Goal: Information Seeking & Learning: Compare options

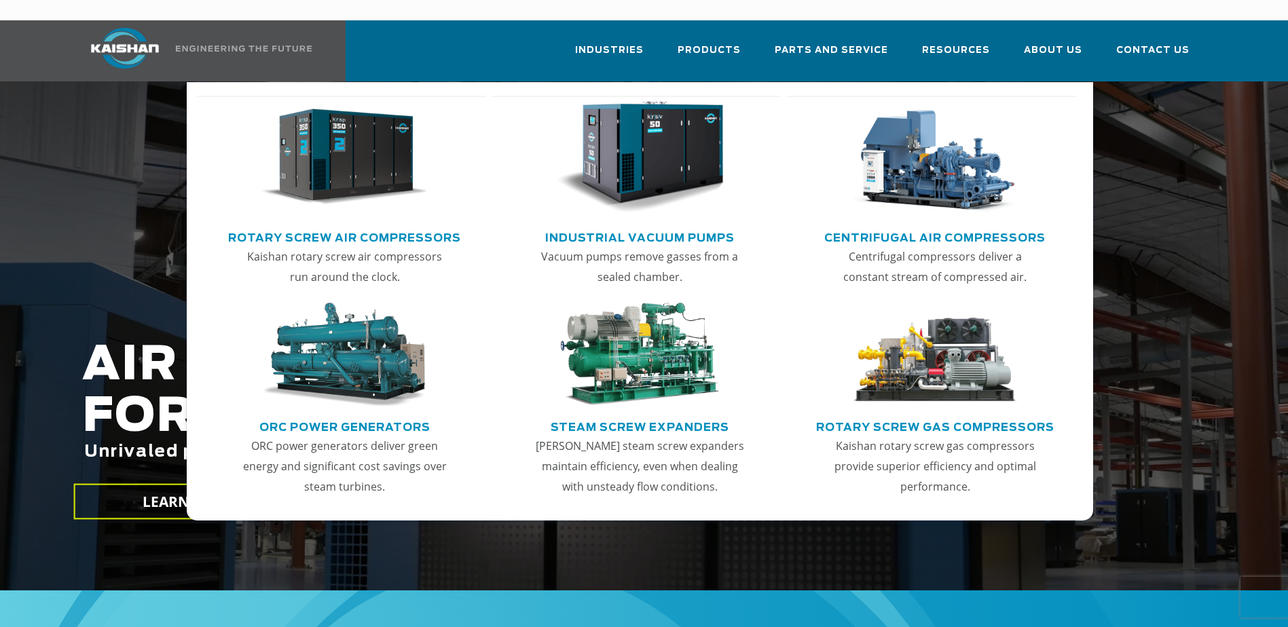
click at [335, 153] on img "Main menu" at bounding box center [344, 157] width 167 height 113
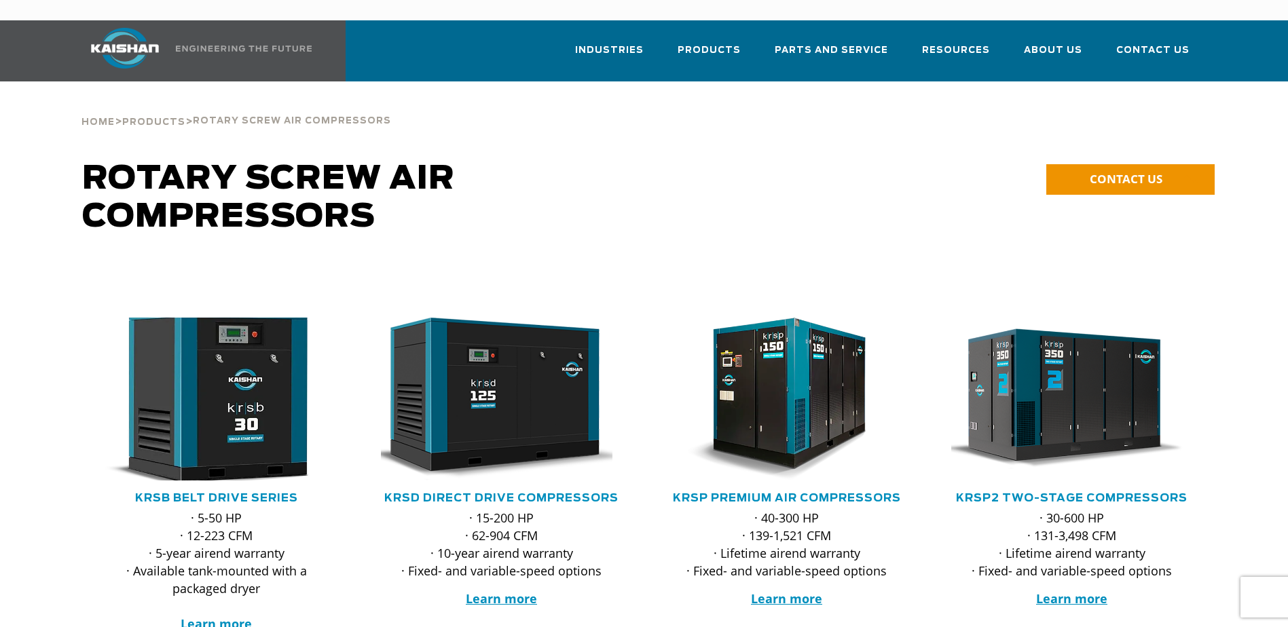
click at [230, 359] on img at bounding box center [206, 399] width 266 height 179
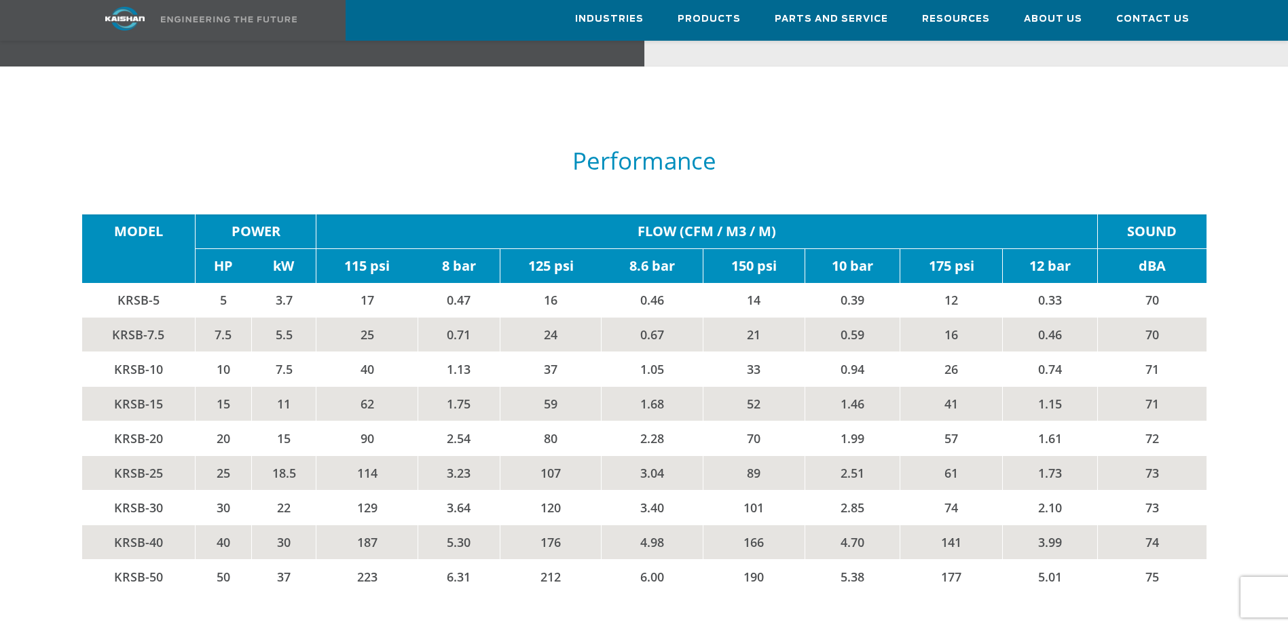
scroll to position [2309, 0]
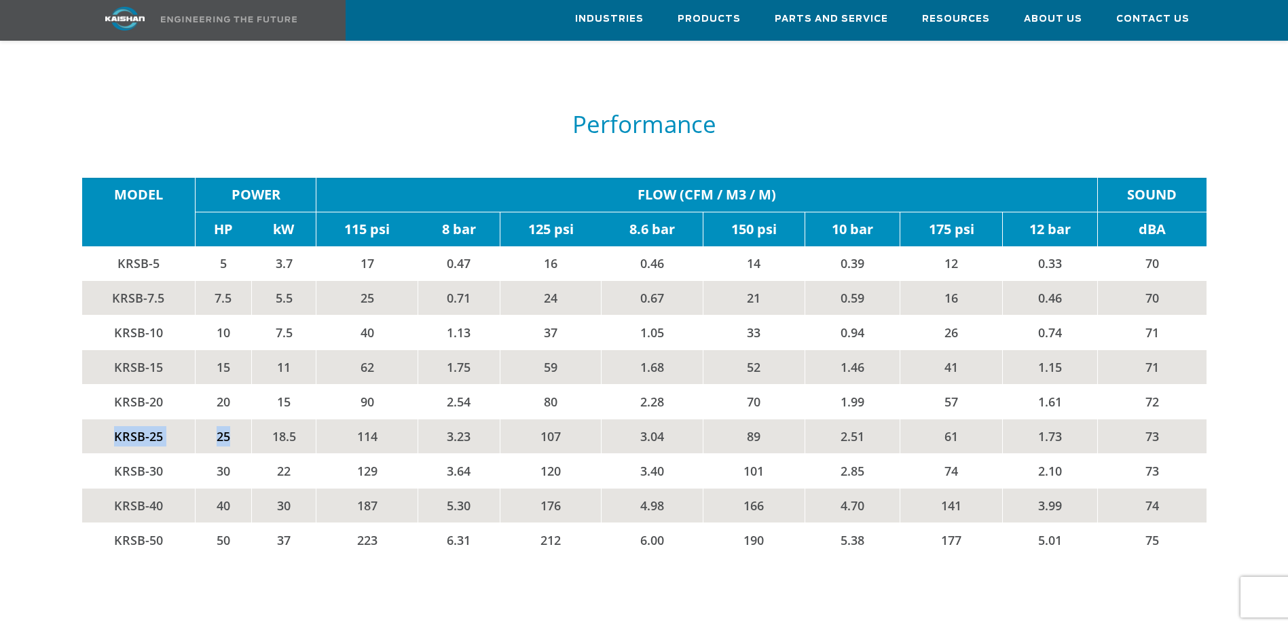
drag, startPoint x: 109, startPoint y: 416, endPoint x: 230, endPoint y: 414, distance: 120.9
click at [230, 420] on tr "KRSB-25 25 18.5 114 3.23 107 3.04 89 2.51 61 1.73 73" at bounding box center [644, 437] width 1125 height 35
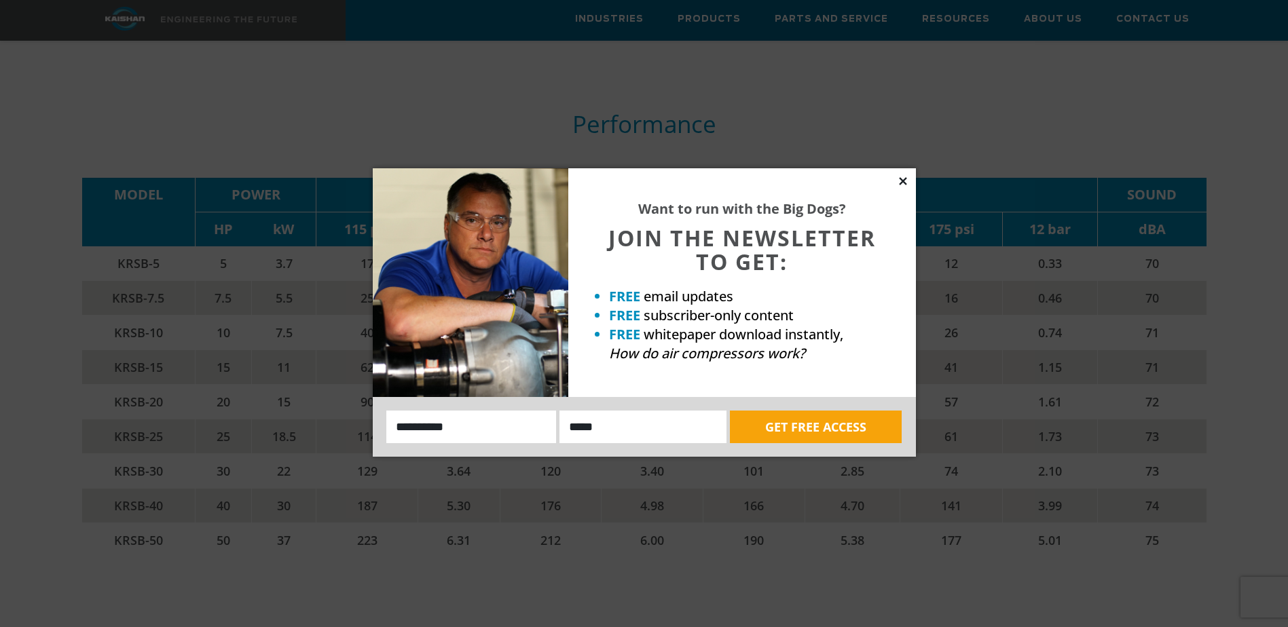
click at [904, 181] on icon at bounding box center [902, 180] width 7 height 7
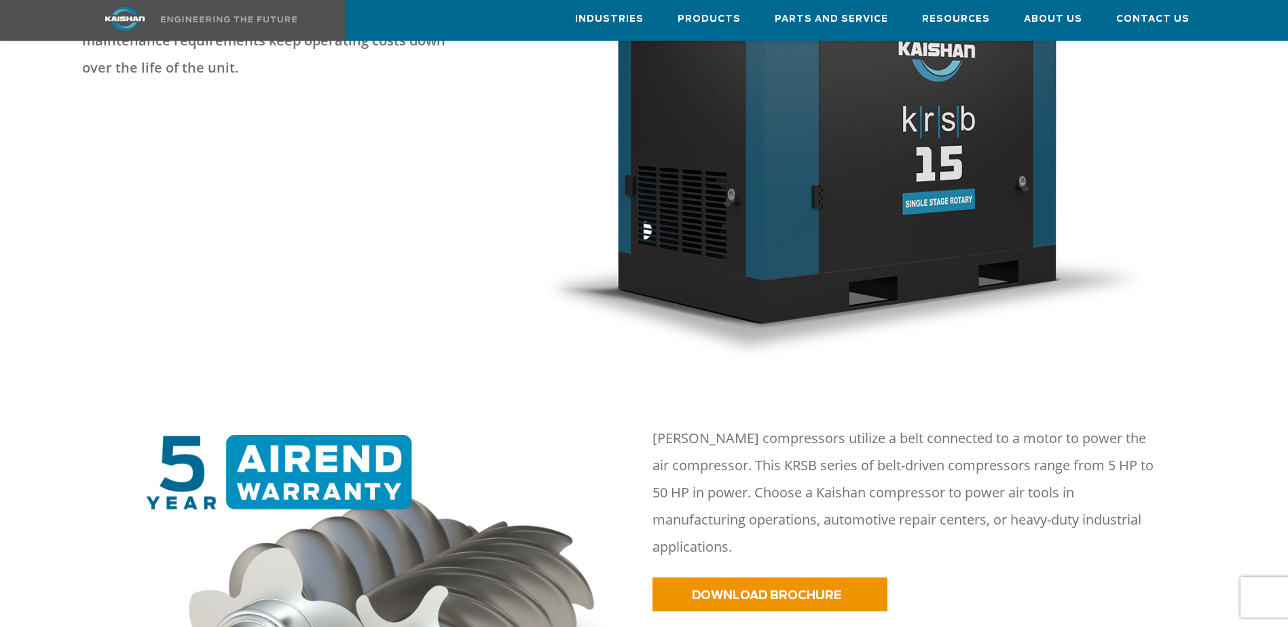
scroll to position [0, 0]
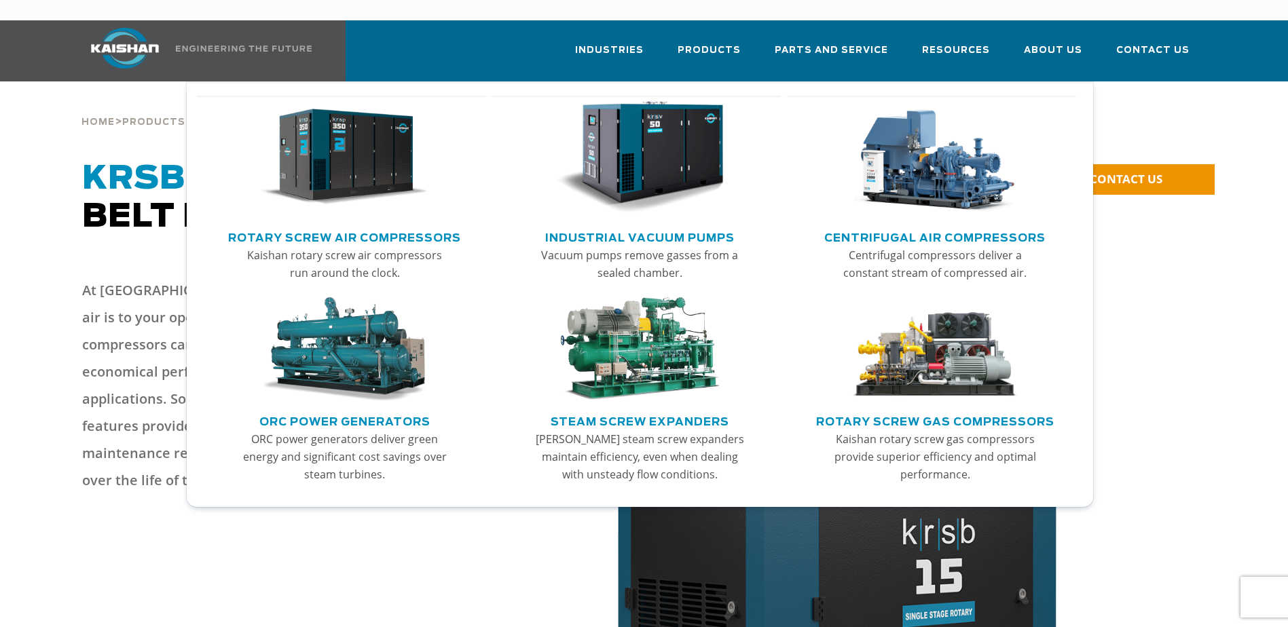
click at [645, 107] on img "Main menu" at bounding box center [639, 157] width 167 height 113
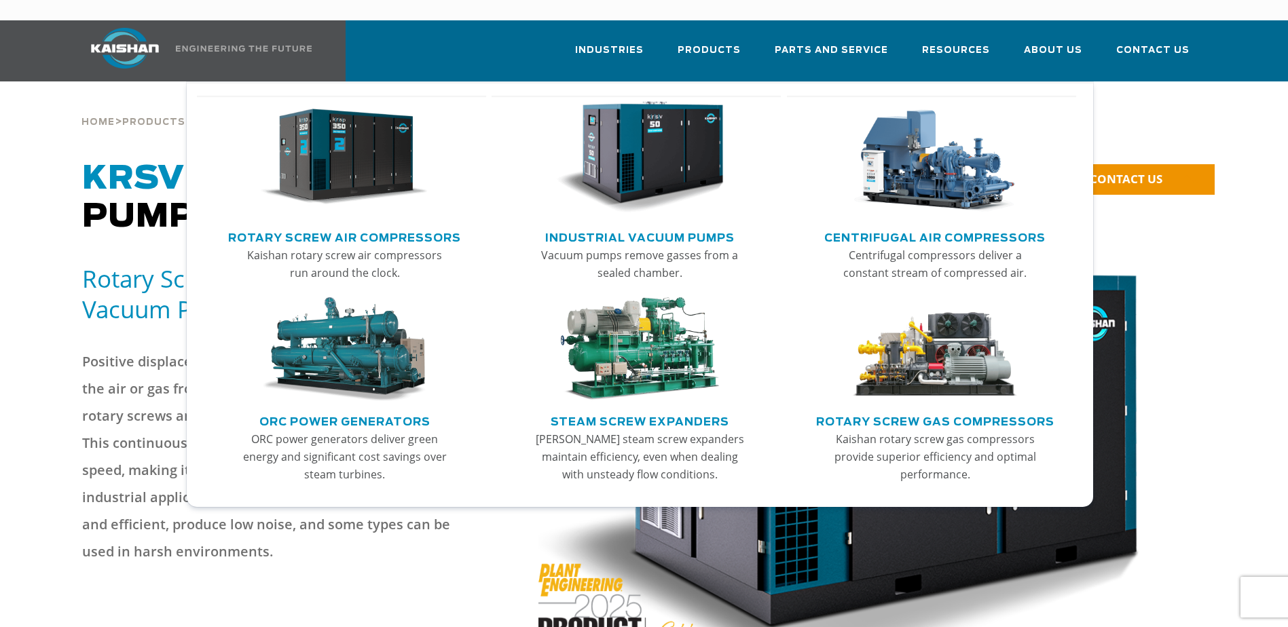
click at [687, 124] on img "Main menu" at bounding box center [639, 157] width 167 height 113
click at [357, 151] on img "Main menu" at bounding box center [344, 157] width 167 height 113
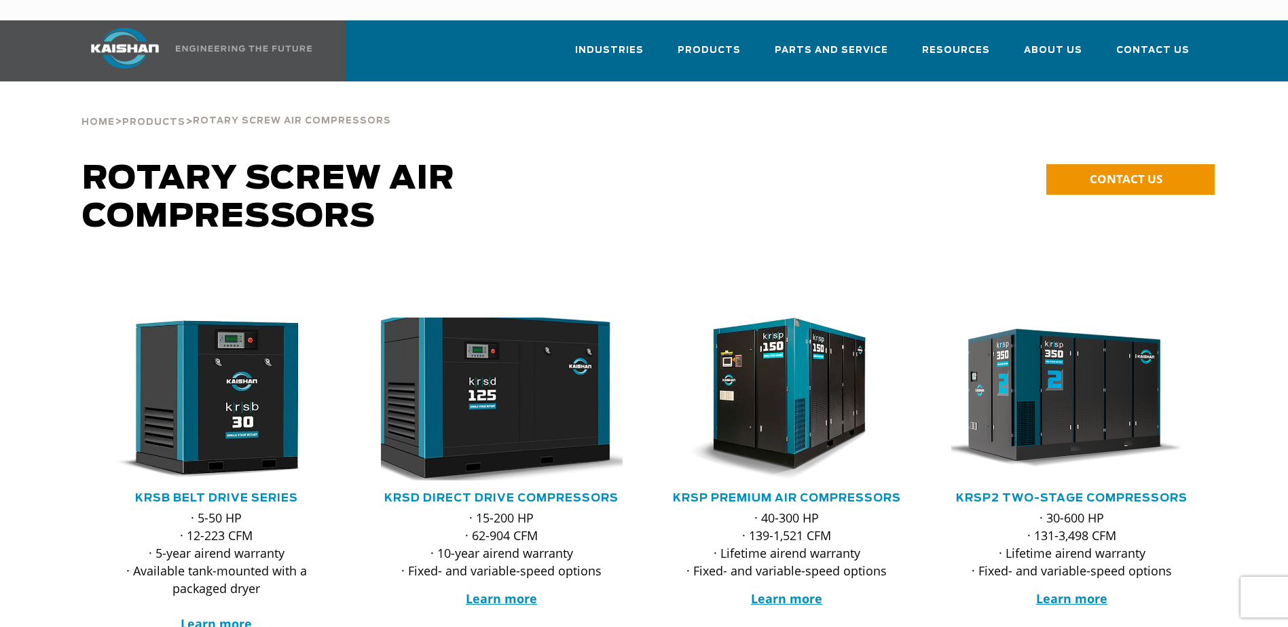
click at [495, 375] on img at bounding box center [492, 399] width 266 height 179
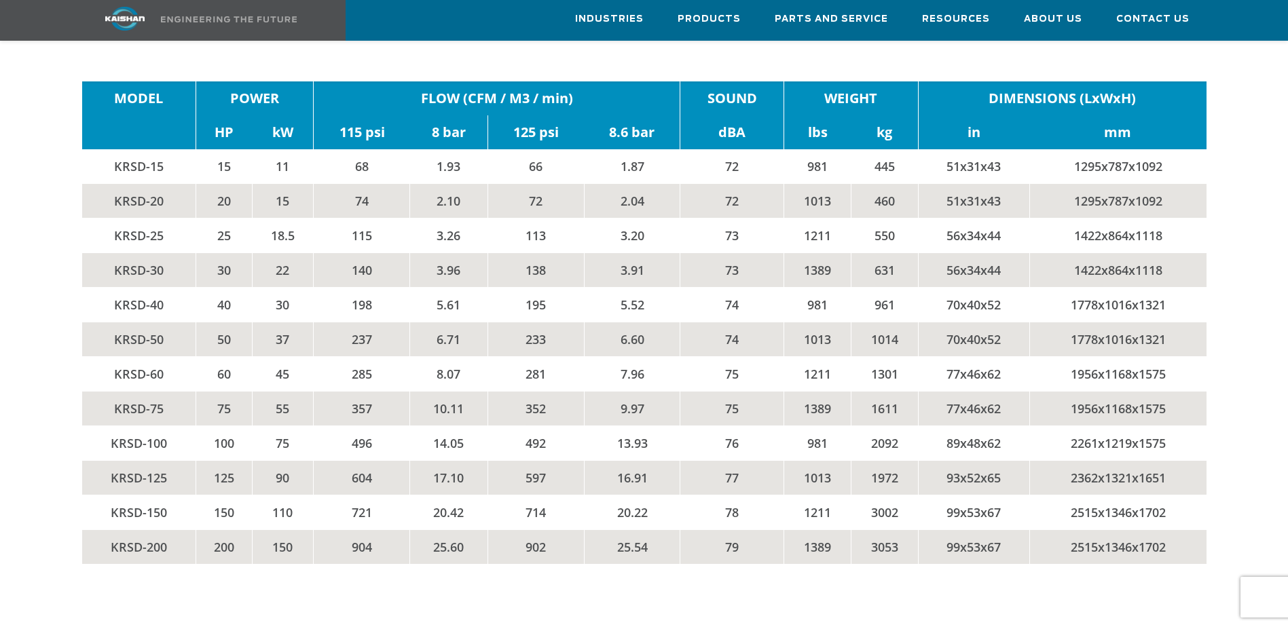
scroll to position [2309, 0]
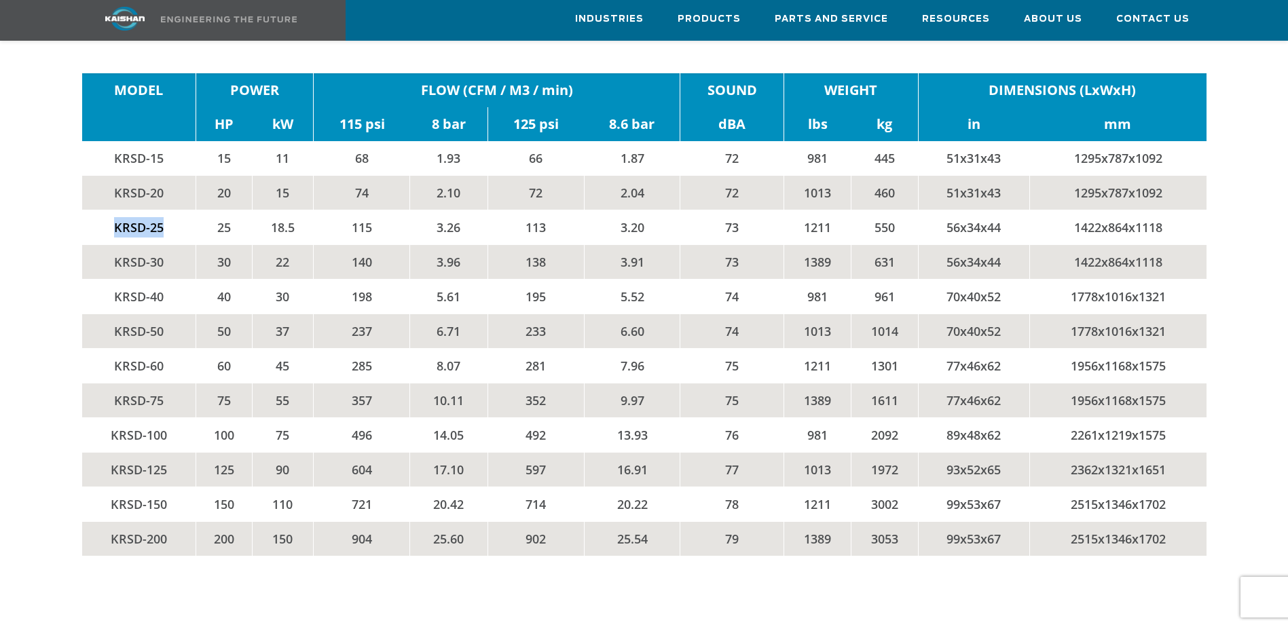
drag, startPoint x: 109, startPoint y: 206, endPoint x: 166, endPoint y: 208, distance: 57.1
click at [166, 211] on td "KRSD-25" at bounding box center [139, 228] width 114 height 35
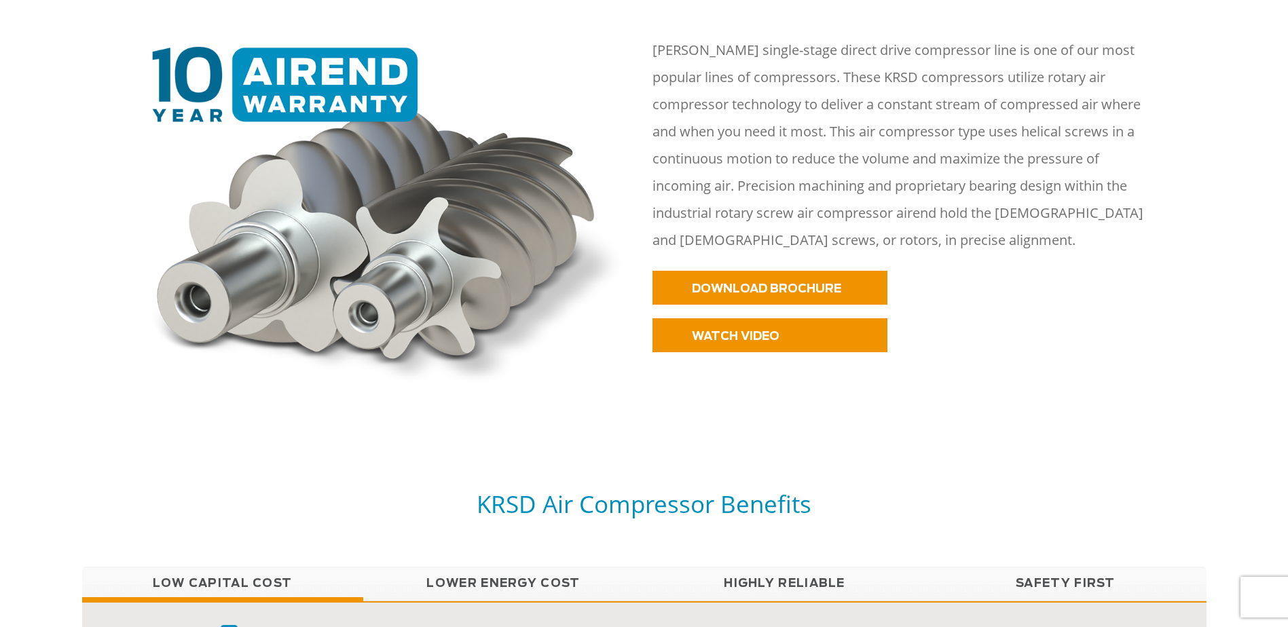
scroll to position [0, 0]
